Goal: Find specific page/section: Locate a particular part of the current website

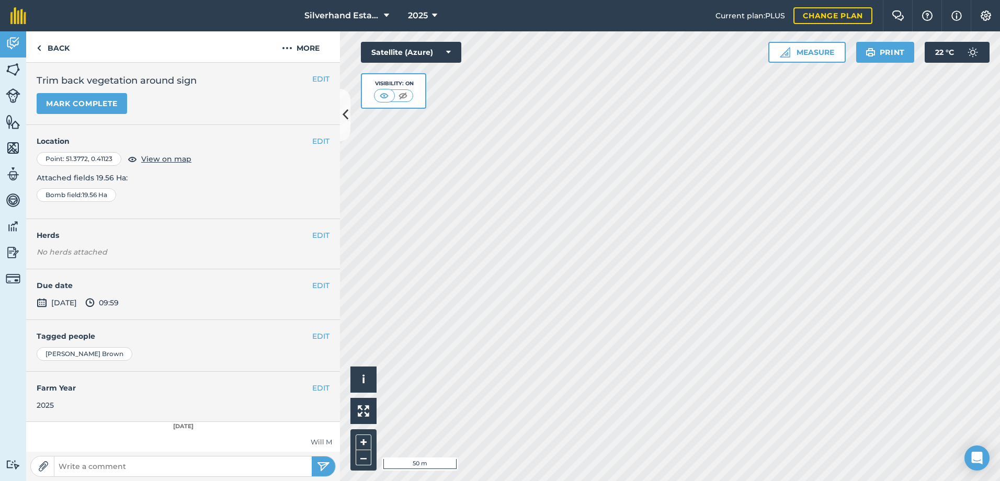
scroll to position [45, 0]
